Goal: Check status: Check status

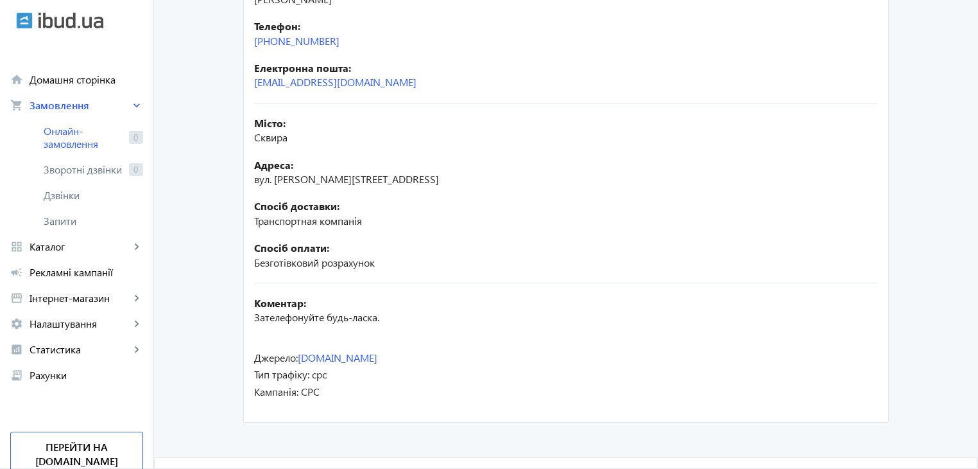
scroll to position [30, 0]
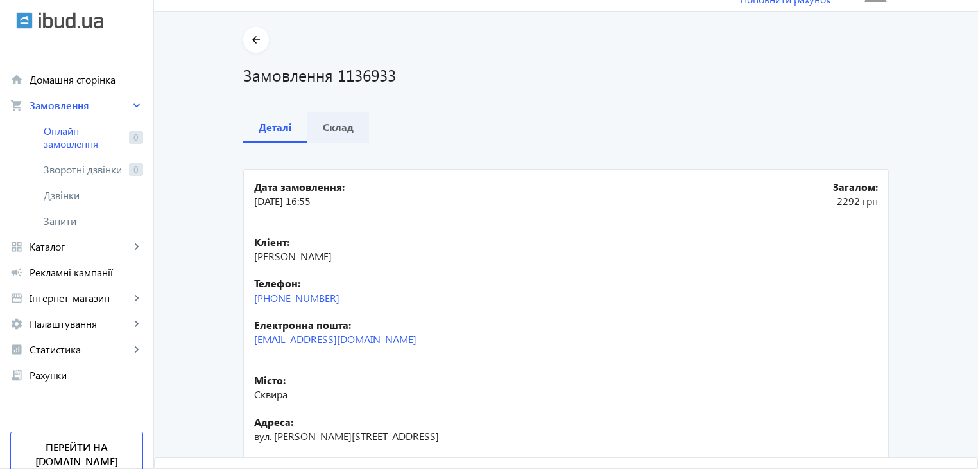
click at [316, 130] on div "Склад" at bounding box center [338, 127] width 62 height 31
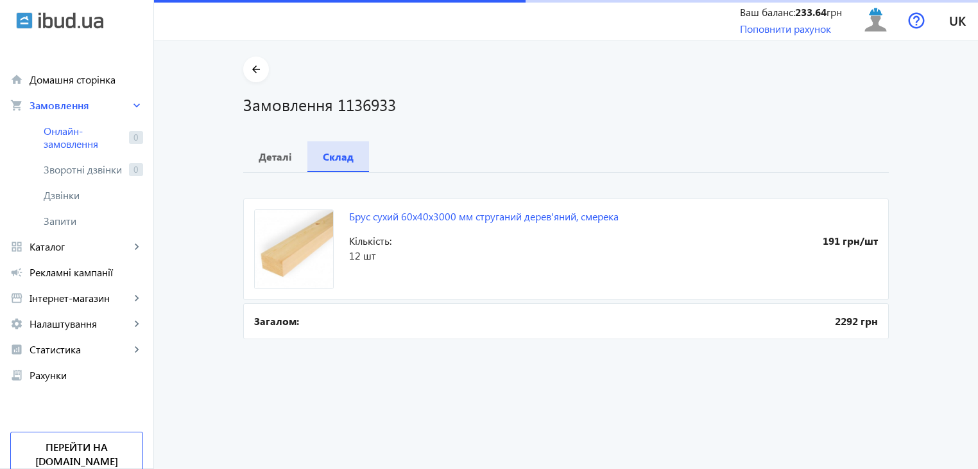
scroll to position [0, 0]
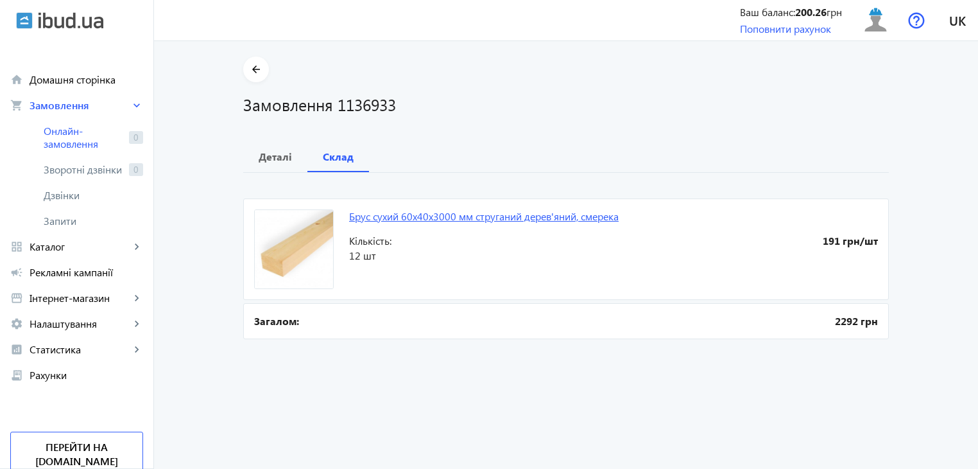
click at [437, 209] on link "Брус сухий 60x40x3000 мм струганий дерев'яний, смерека" at bounding box center [484, 215] width 270 height 13
